Goal: Transaction & Acquisition: Purchase product/service

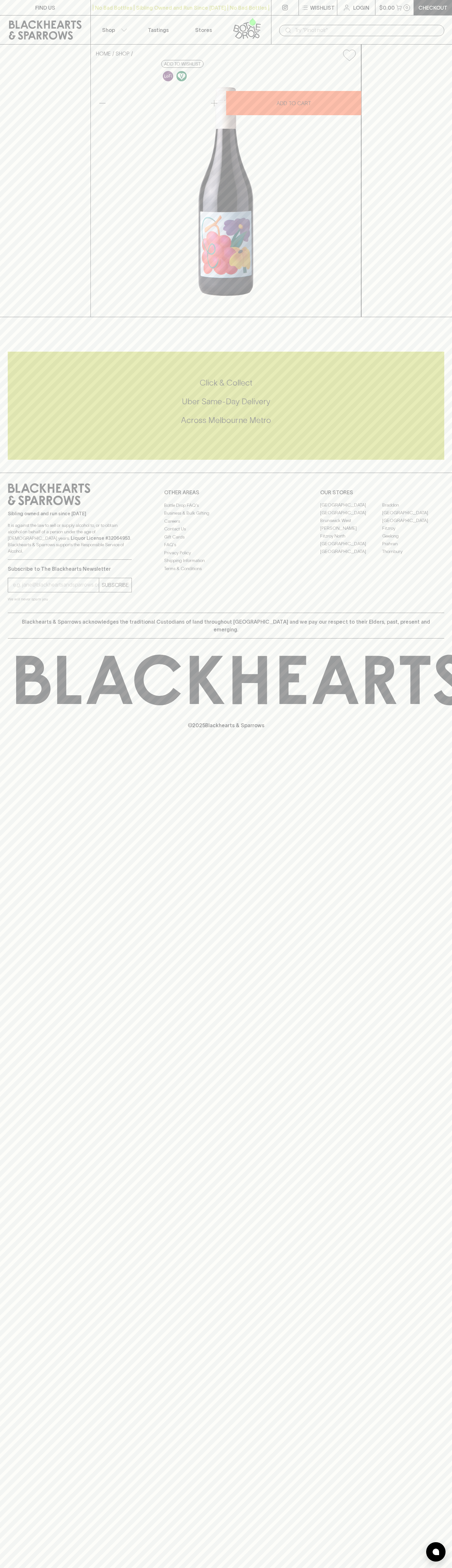
click at [450, 30] on div "​" at bounding box center [361, 30] width 181 height 29
click at [431, 119] on div "HOME SHOP Parco Gamay Nouveau 2024 $35.00 Add to wishlist 10% discount when pur…" at bounding box center [226, 181] width 452 height 273
click at [381, 1567] on html "FIND US | No Bad Bottles | Sibling Owned and Run Since [DATE] | No Bad Bottles …" at bounding box center [226, 784] width 452 height 1568
click at [29, 1189] on div "FIND US | No Bad Bottles | Sibling Owned and Run Since [DATE] | No Bad Bottles …" at bounding box center [226, 784] width 452 height 1568
